Goal: Find specific page/section: Find specific page/section

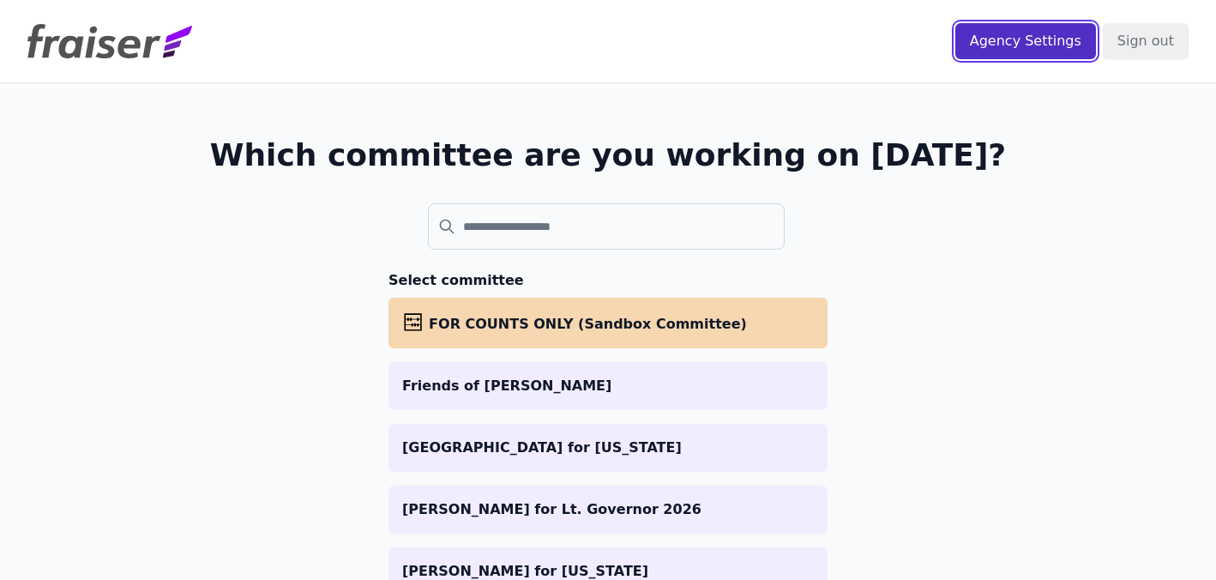
click at [1034, 50] on input "Agency Settings" at bounding box center [1025, 41] width 141 height 36
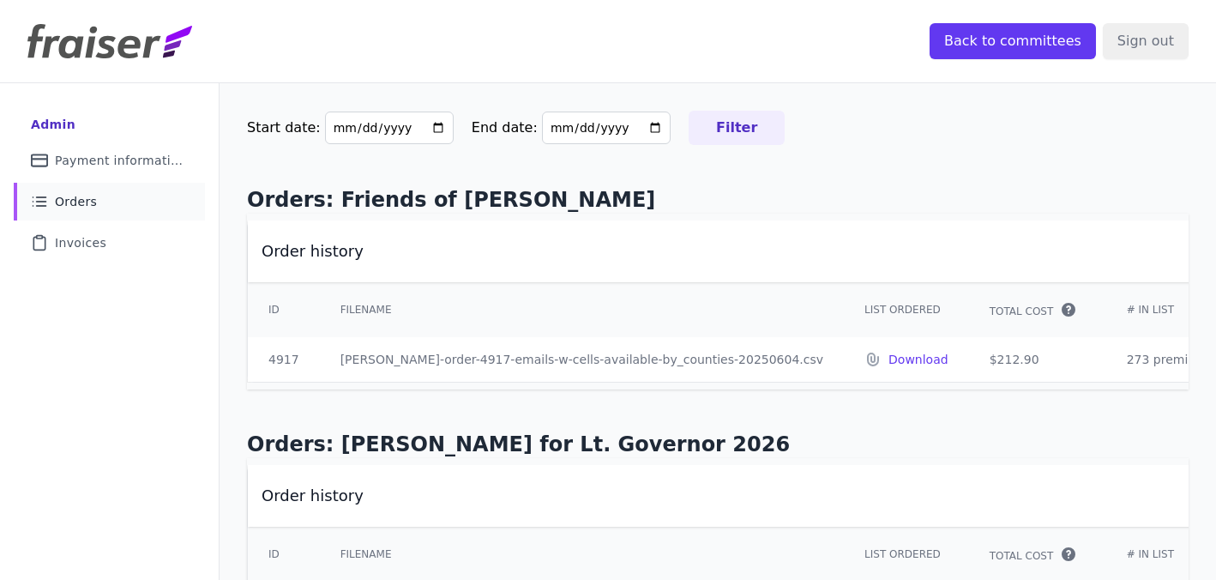
click at [107, 200] on link "List Icon Outline of bulleted list Orders" at bounding box center [109, 202] width 191 height 38
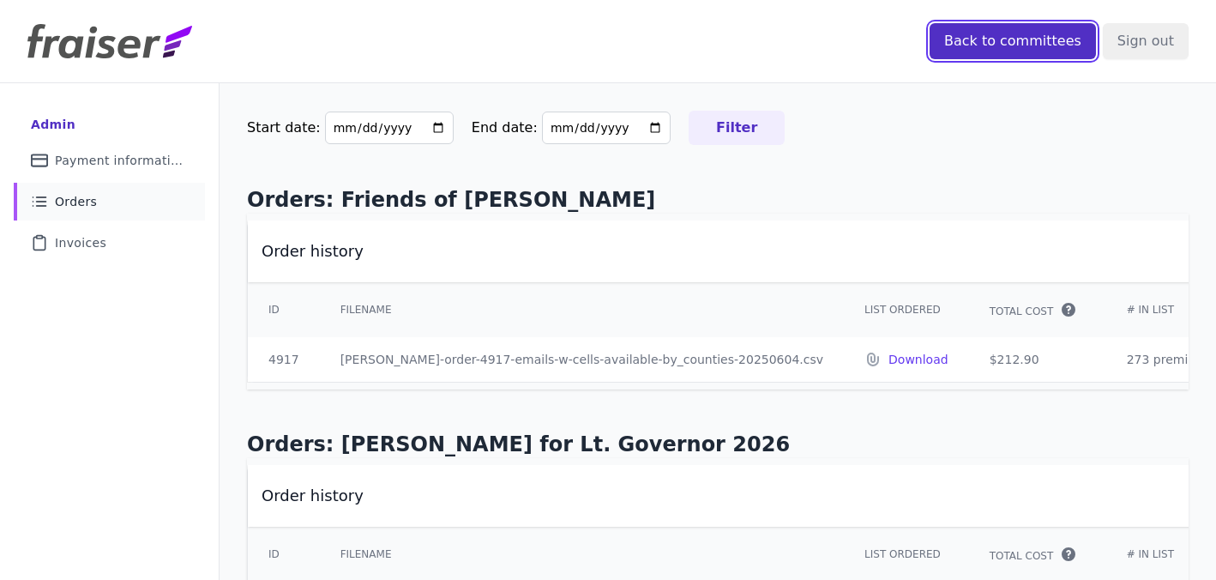
click at [1017, 41] on input "Back to committees" at bounding box center [1012, 41] width 166 height 36
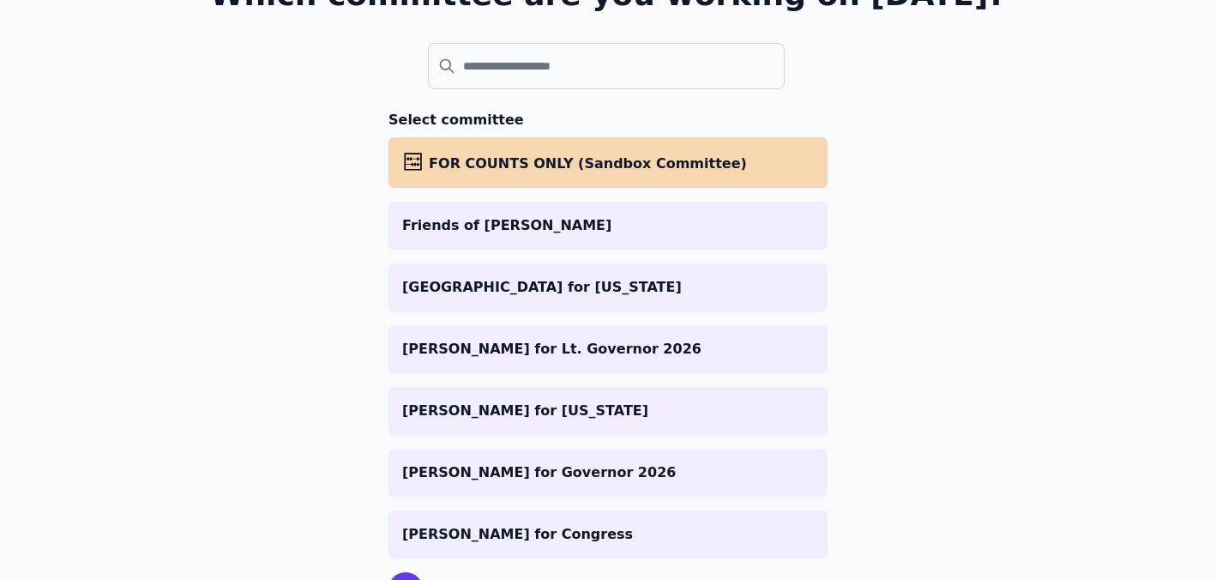
scroll to position [161, 0]
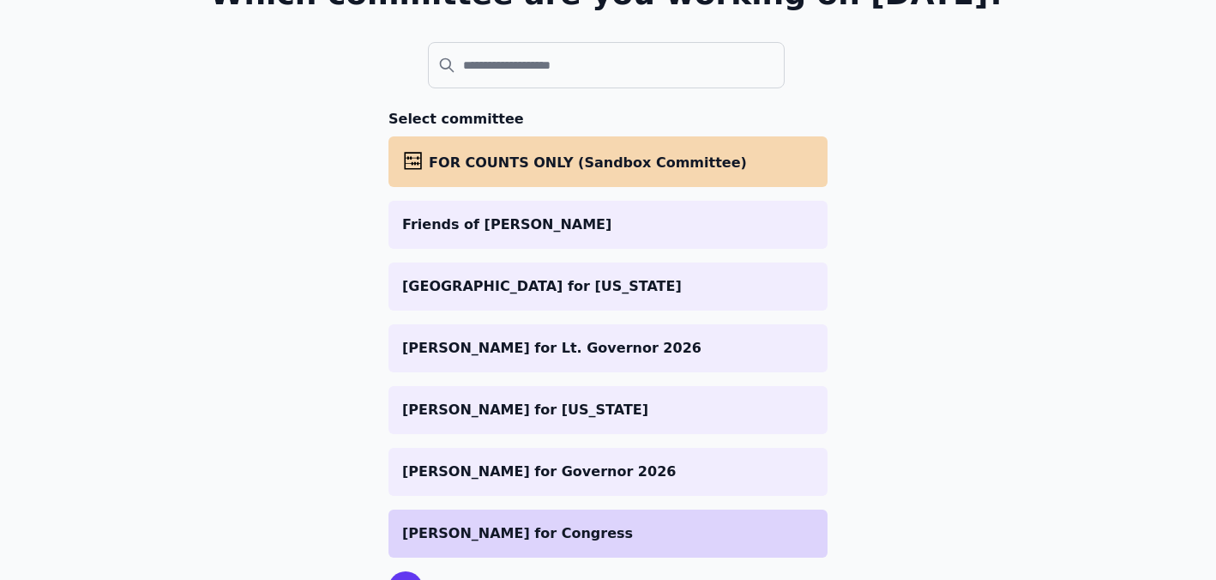
click at [550, 536] on p "[PERSON_NAME] for Congress" at bounding box center [608, 533] width 412 height 21
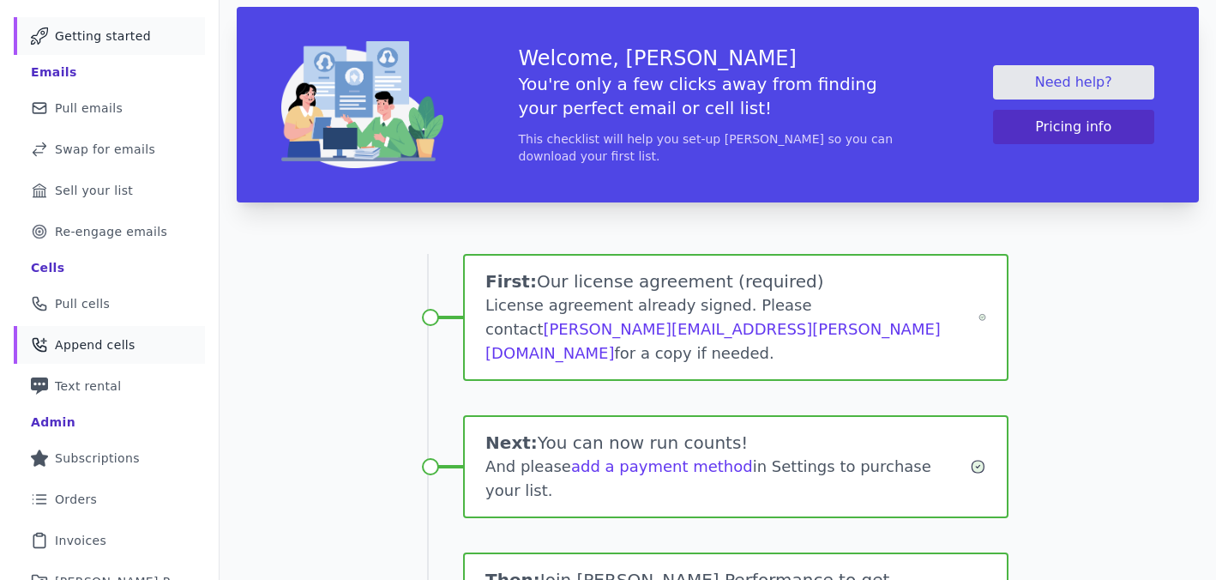
scroll to position [96, 0]
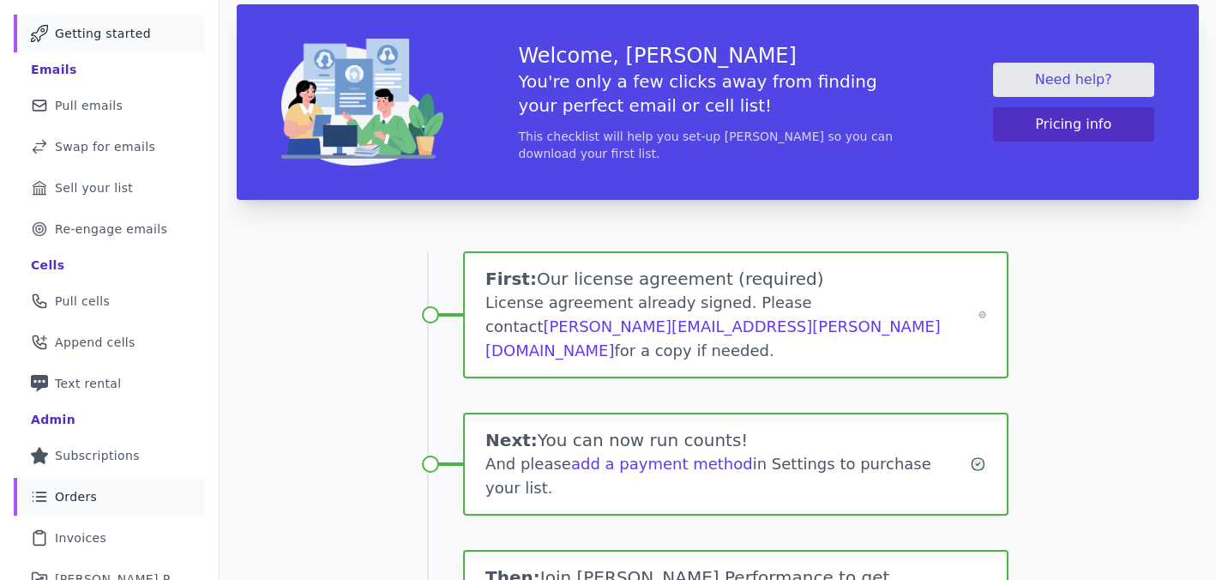
click at [93, 497] on span "Orders" at bounding box center [76, 496] width 42 height 17
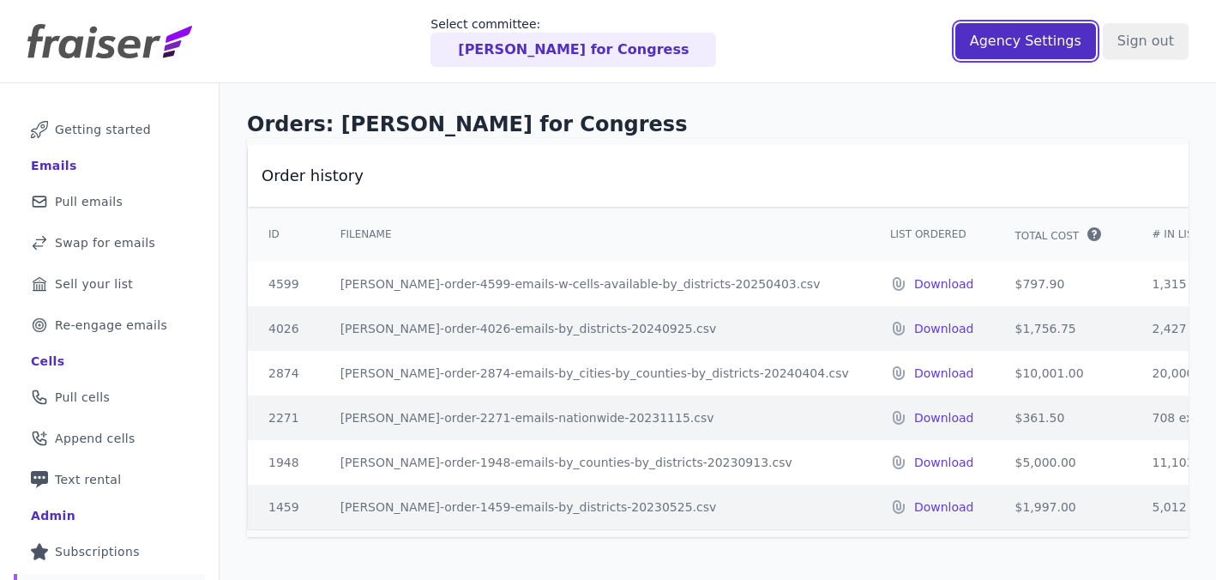
click at [1043, 43] on input "Agency Settings" at bounding box center [1025, 41] width 141 height 36
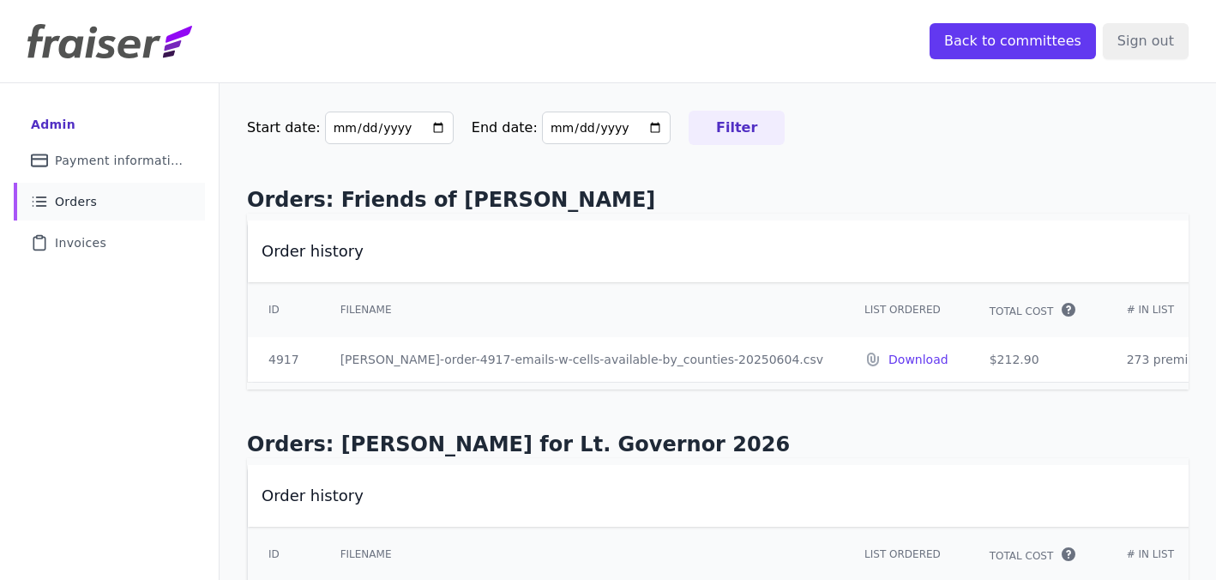
click at [150, 195] on link "List Icon Outline of bulleted list Orders" at bounding box center [109, 202] width 191 height 38
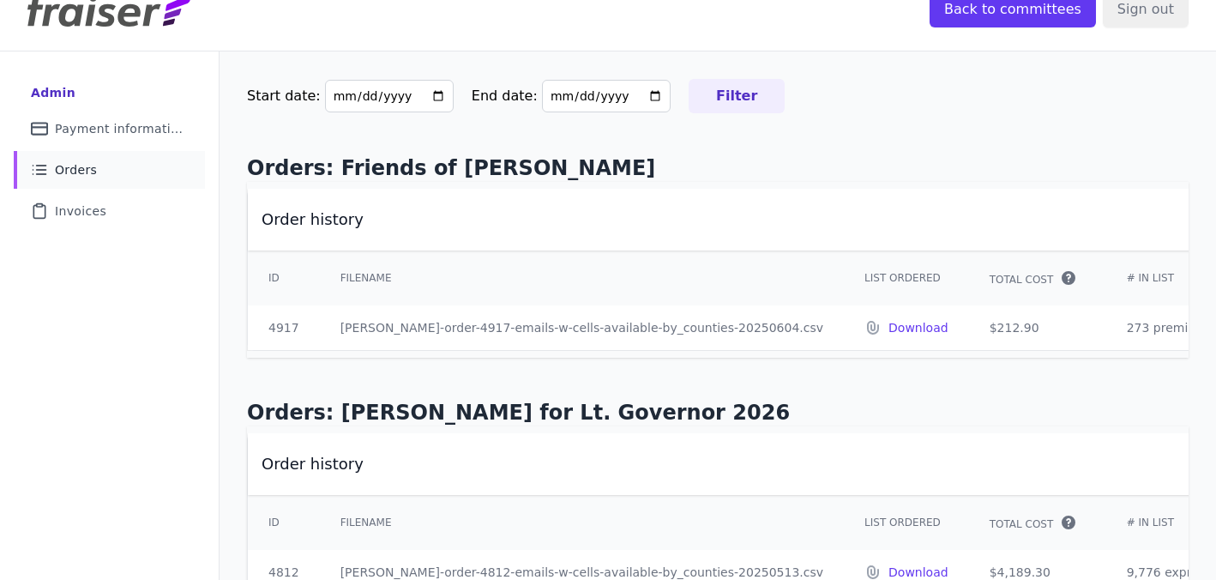
scroll to position [9, 0]
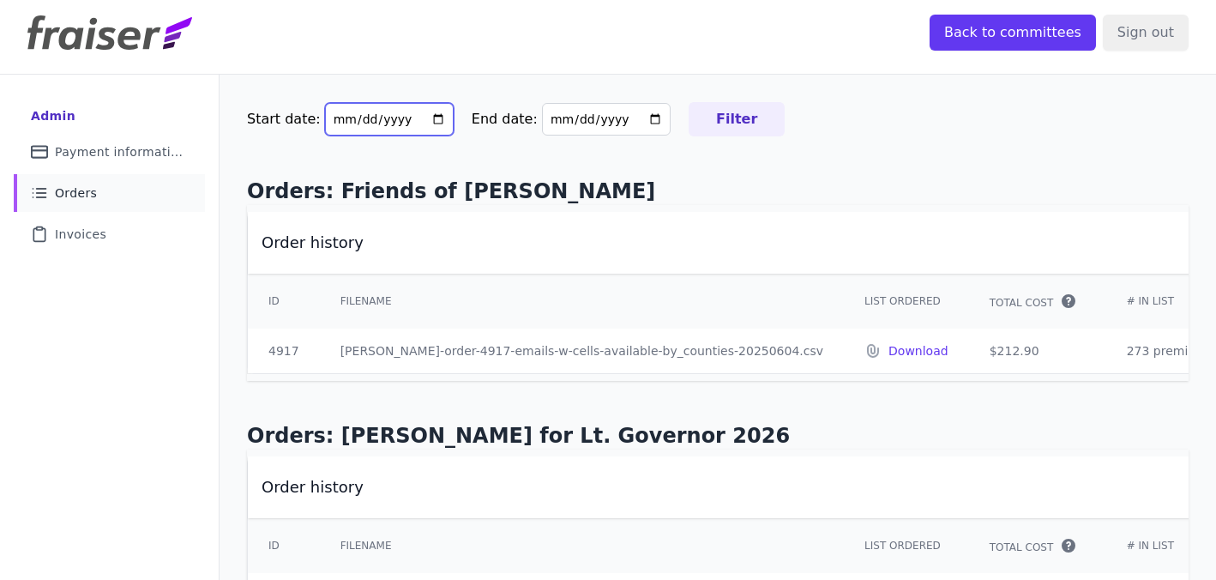
click at [422, 123] on input "[DATE]" at bounding box center [389, 119] width 129 height 33
type input "[DATE]"
click at [703, 121] on input "Filter" at bounding box center [736, 119] width 96 height 34
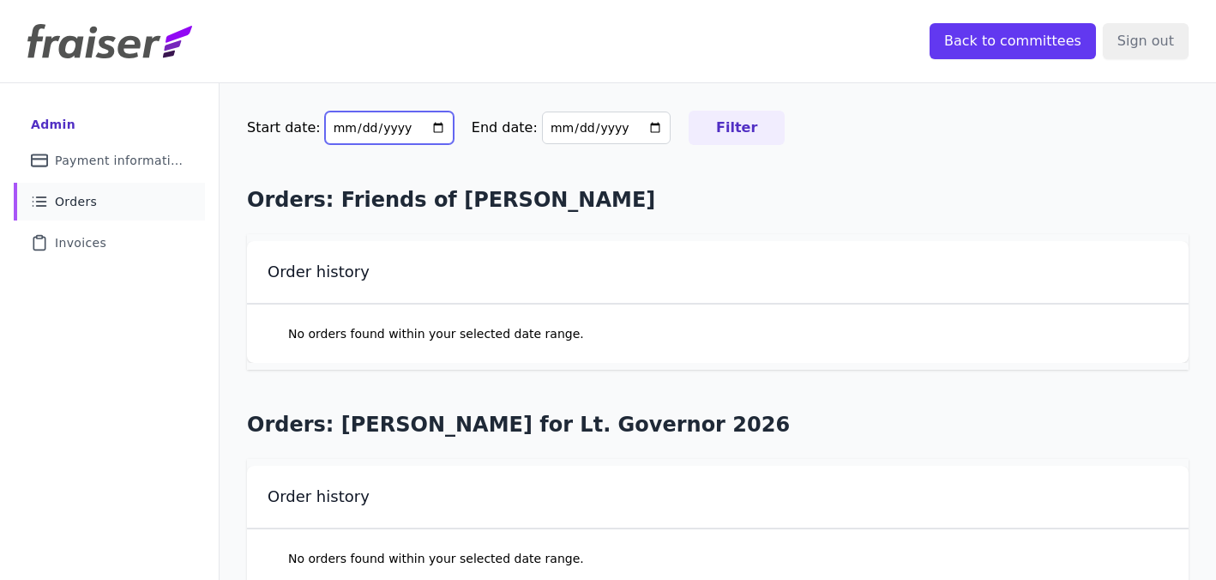
click at [434, 129] on input "2025-07-01" at bounding box center [389, 127] width 129 height 33
click at [419, 131] on input "2025-07-01" at bounding box center [389, 127] width 129 height 33
type input "2025-06-01"
click at [628, 125] on input "End date:" at bounding box center [606, 127] width 129 height 33
type input "2025-08-01"
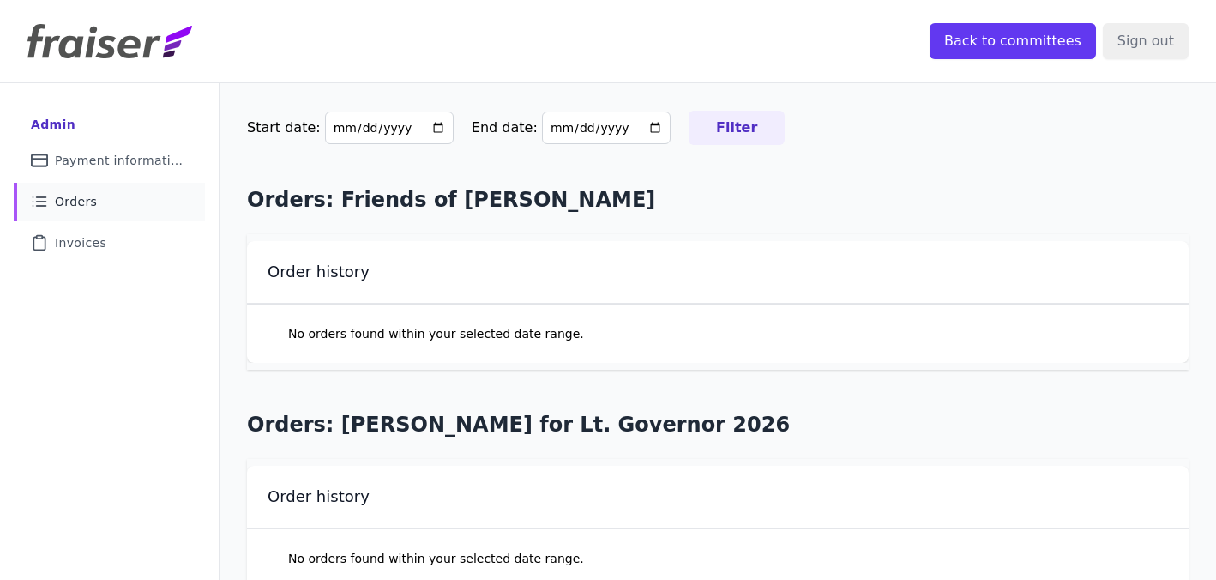
click at [704, 142] on input "Filter" at bounding box center [736, 128] width 96 height 34
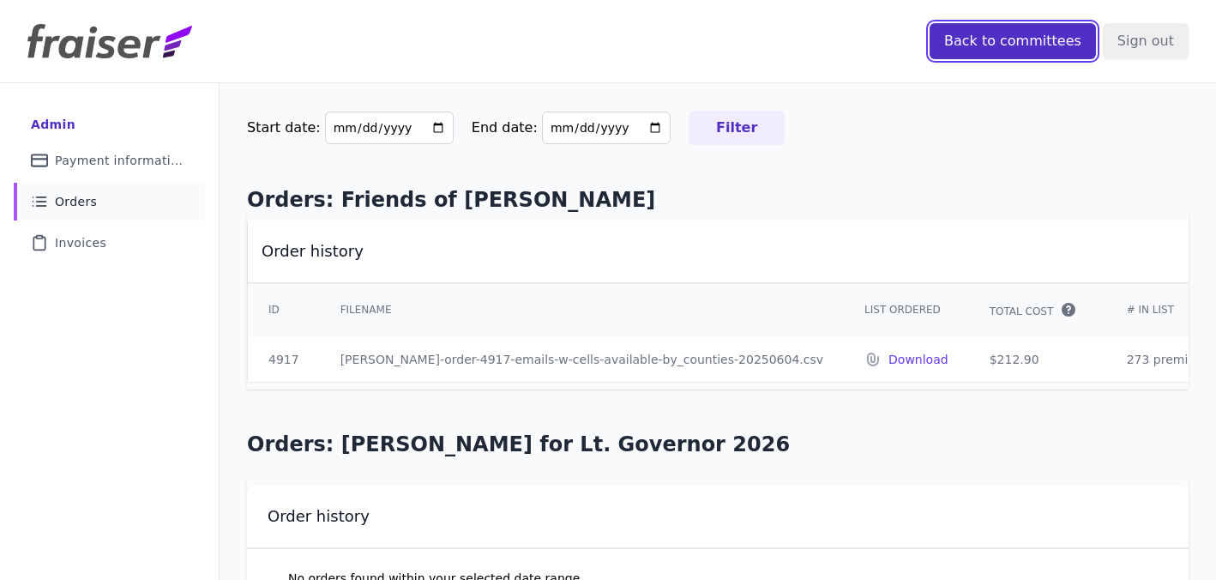
click at [1023, 42] on input "Back to committees" at bounding box center [1012, 41] width 166 height 36
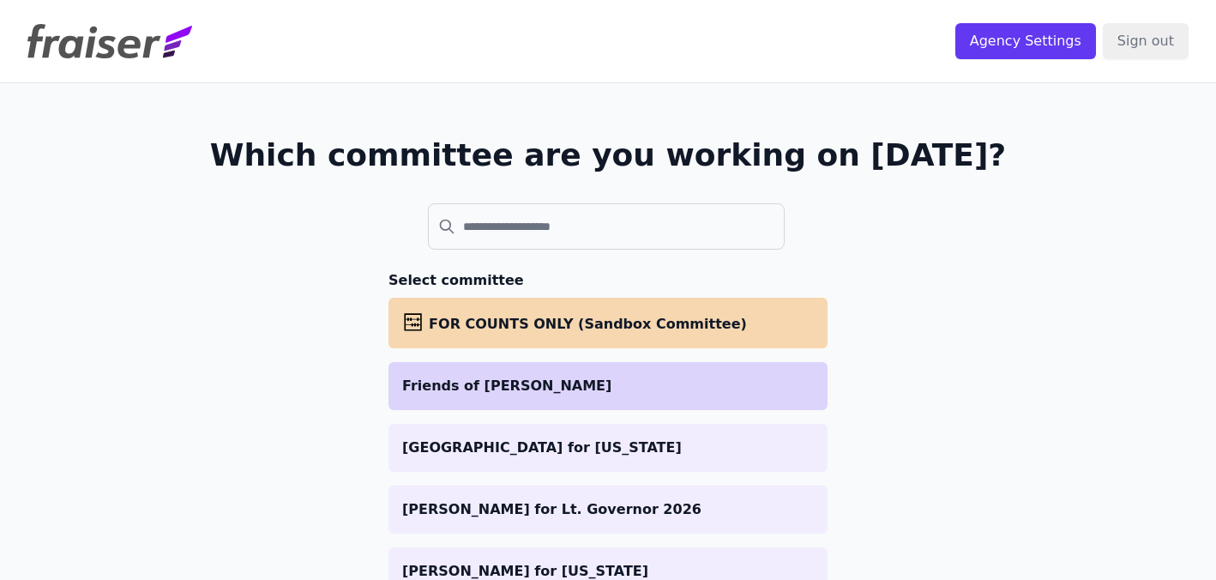
scroll to position [14, 0]
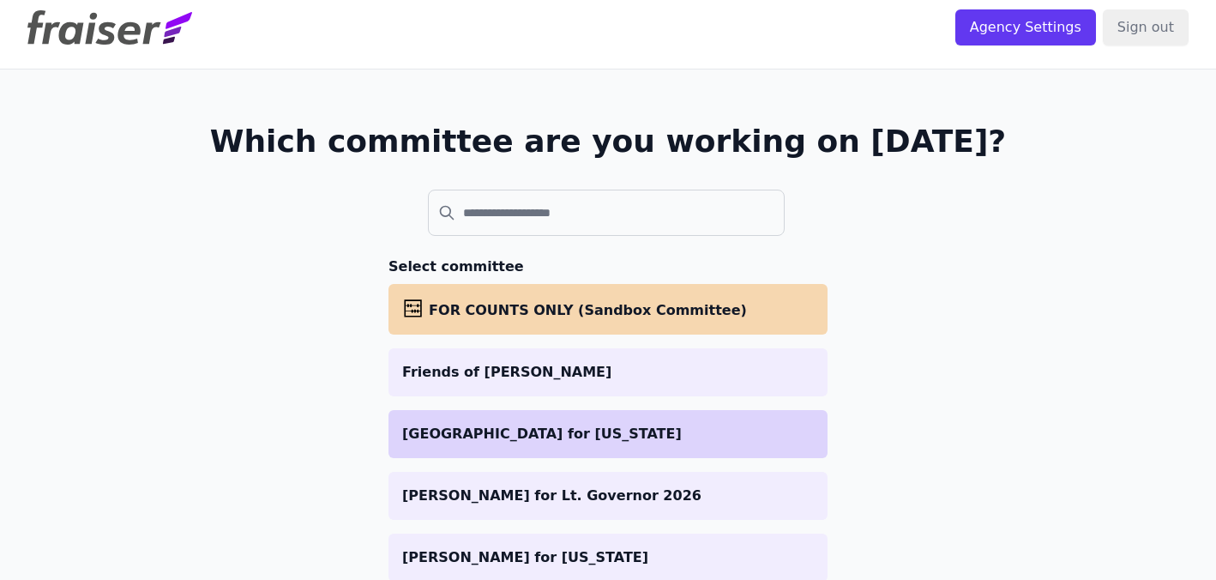
click at [576, 418] on li "[GEOGRAPHIC_DATA] for [US_STATE]" at bounding box center [607, 434] width 439 height 48
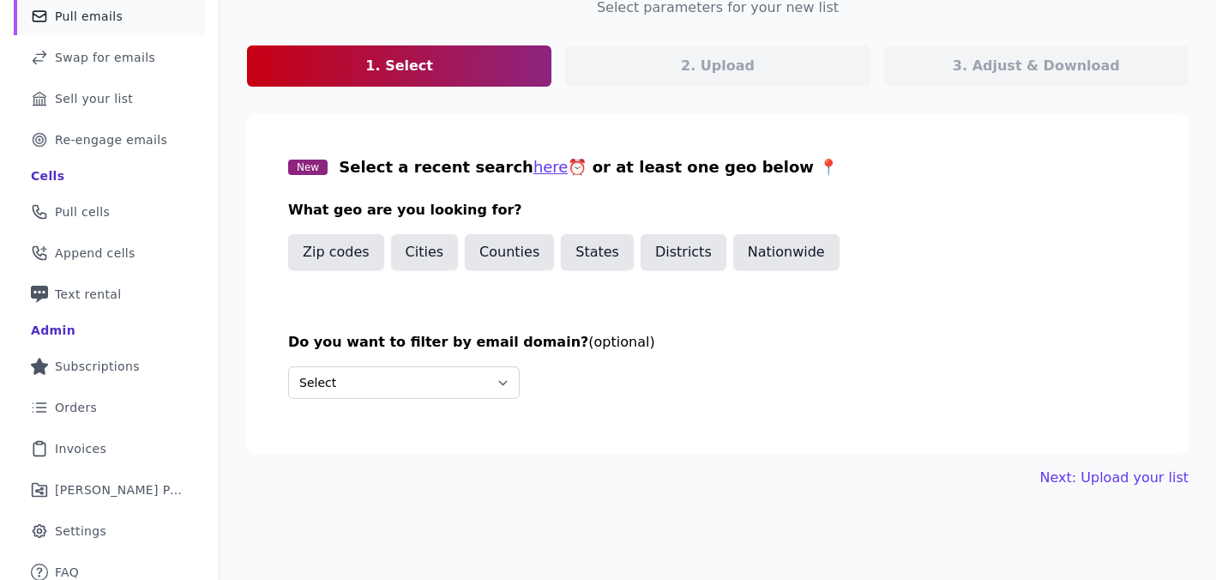
scroll to position [147, 0]
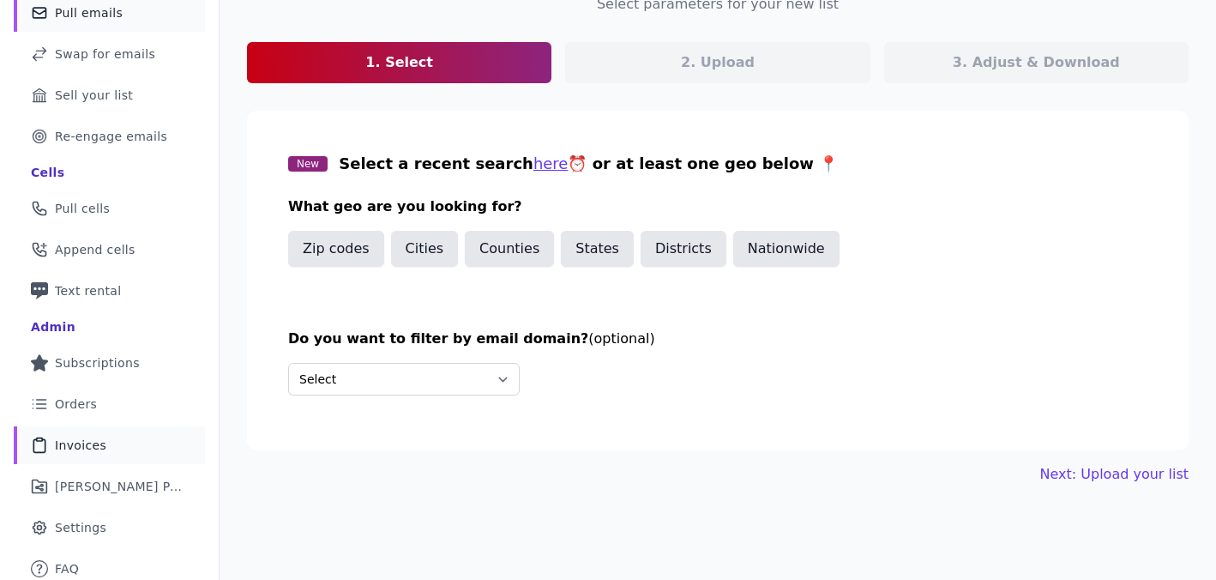
click at [93, 448] on span "Invoices" at bounding box center [80, 444] width 51 height 17
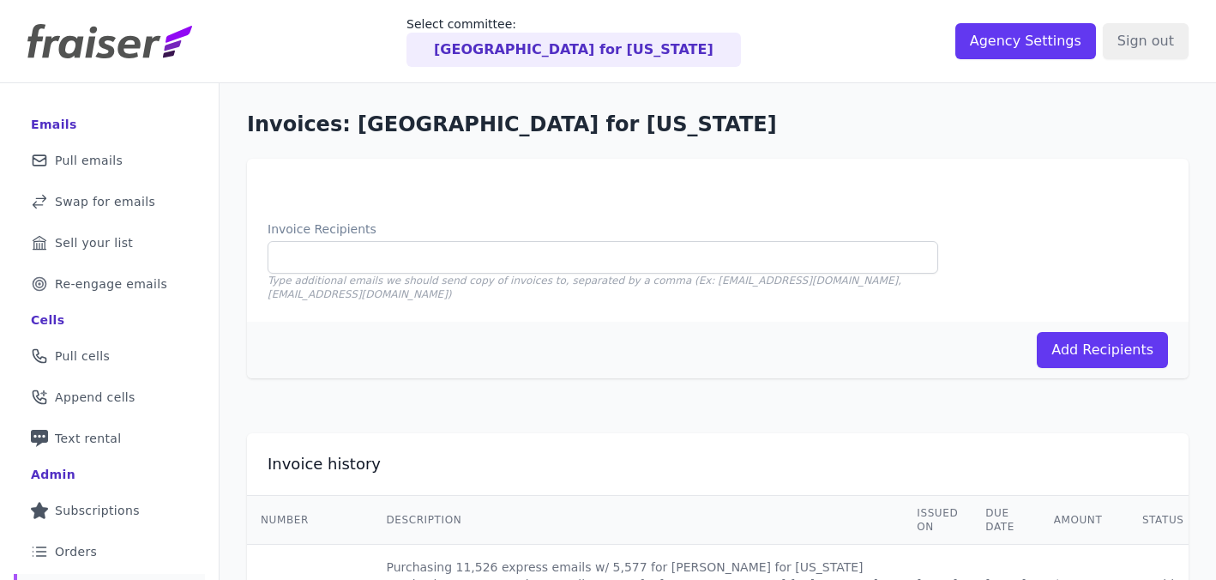
click at [525, 54] on p "[GEOGRAPHIC_DATA] for [US_STATE]" at bounding box center [574, 49] width 280 height 21
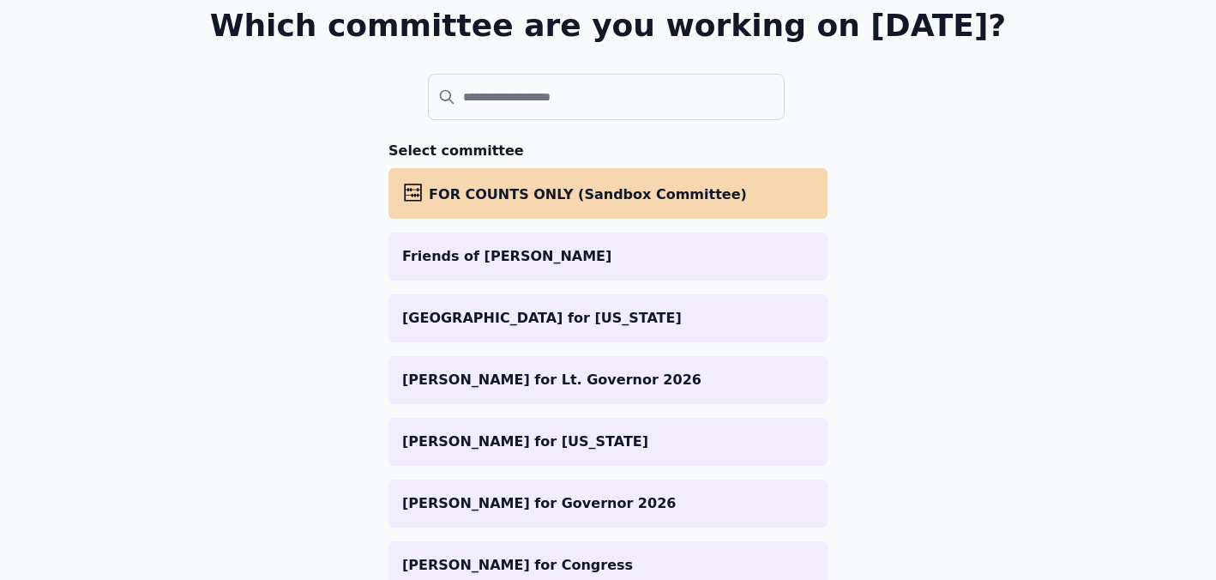
scroll to position [134, 0]
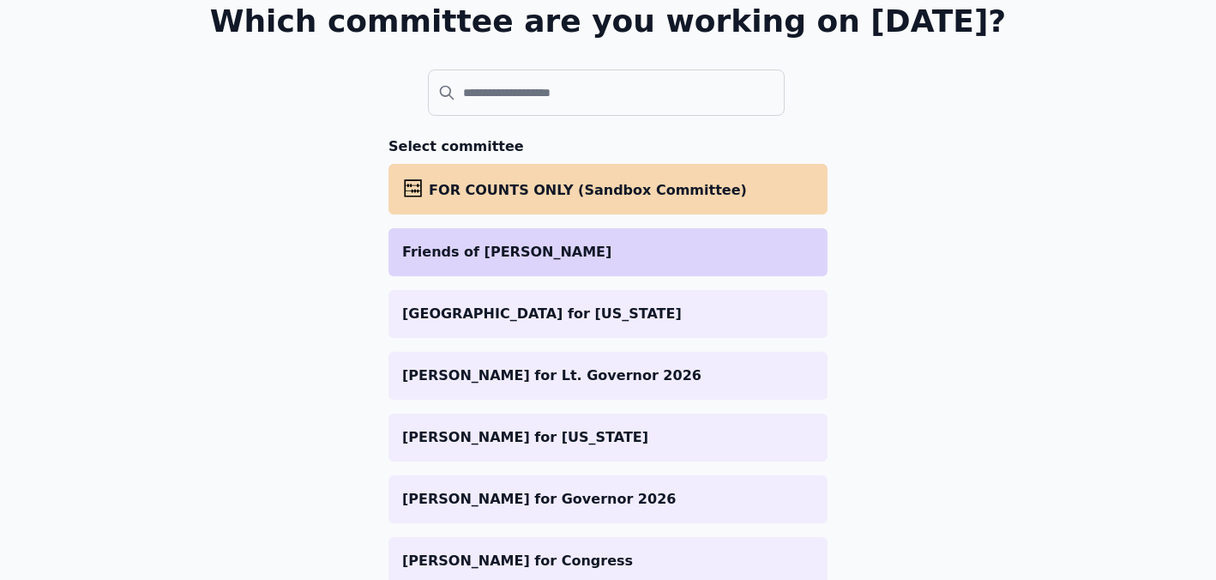
click at [509, 256] on p "Friends of [PERSON_NAME]" at bounding box center [608, 252] width 412 height 21
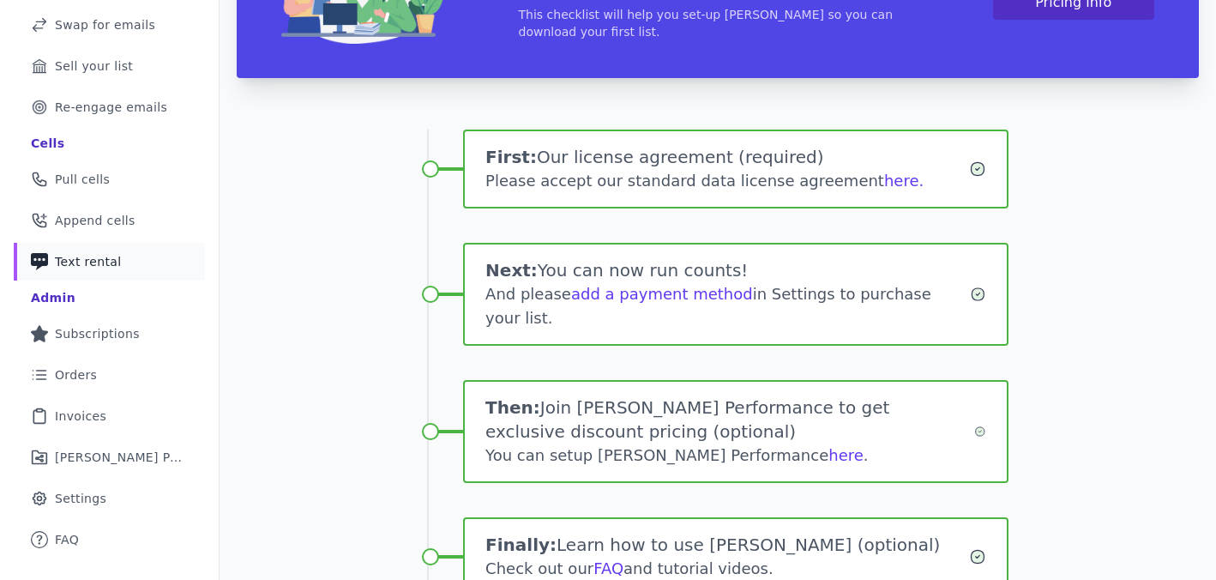
scroll to position [227, 0]
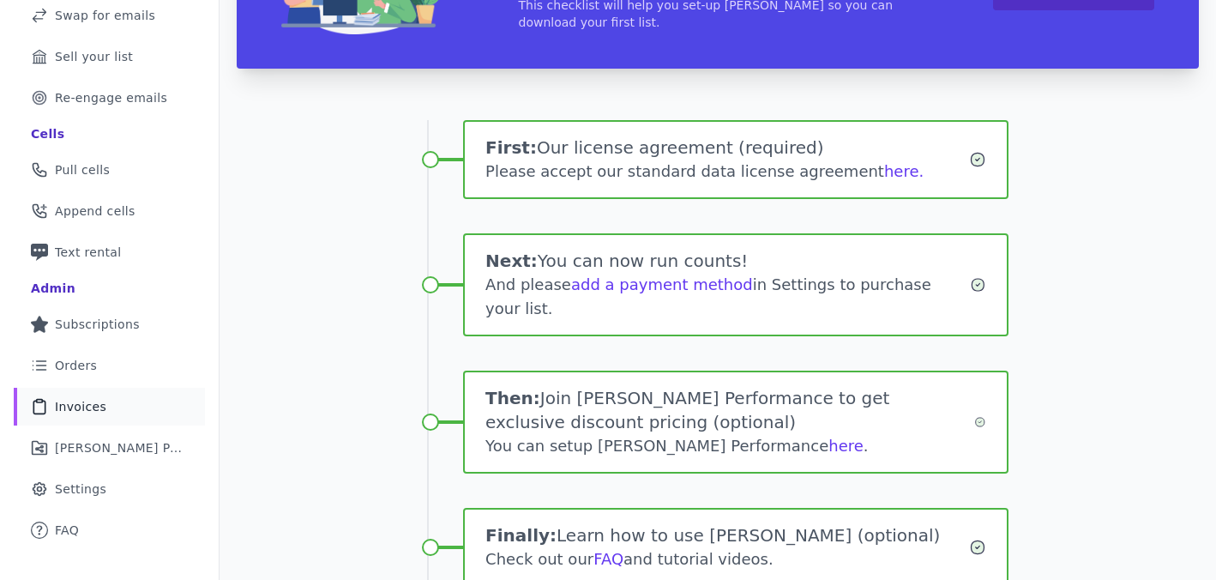
click at [118, 408] on link "Clipboard Icon Outline of a clipboard Invoices" at bounding box center [109, 407] width 191 height 38
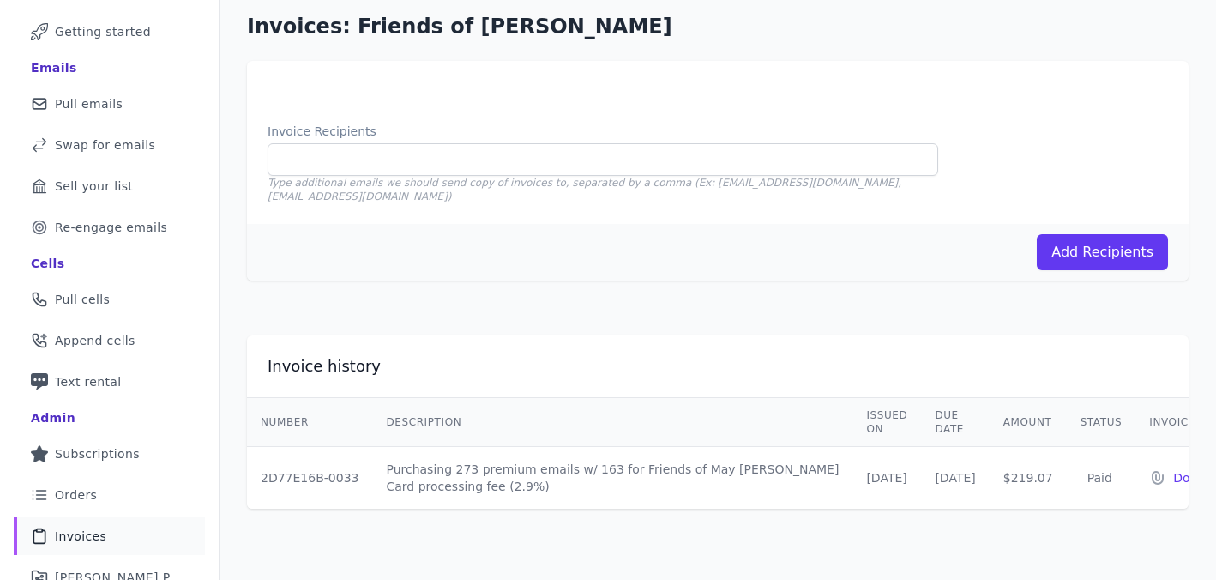
scroll to position [196, 0]
